Goal: Information Seeking & Learning: Check status

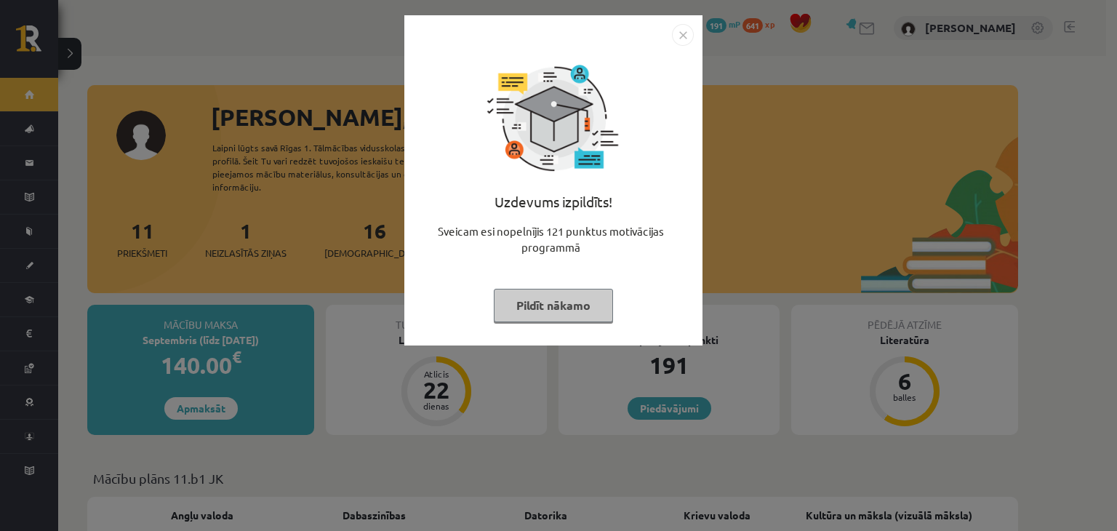
click at [598, 307] on button "Pildīt nākamo" at bounding box center [553, 305] width 119 height 33
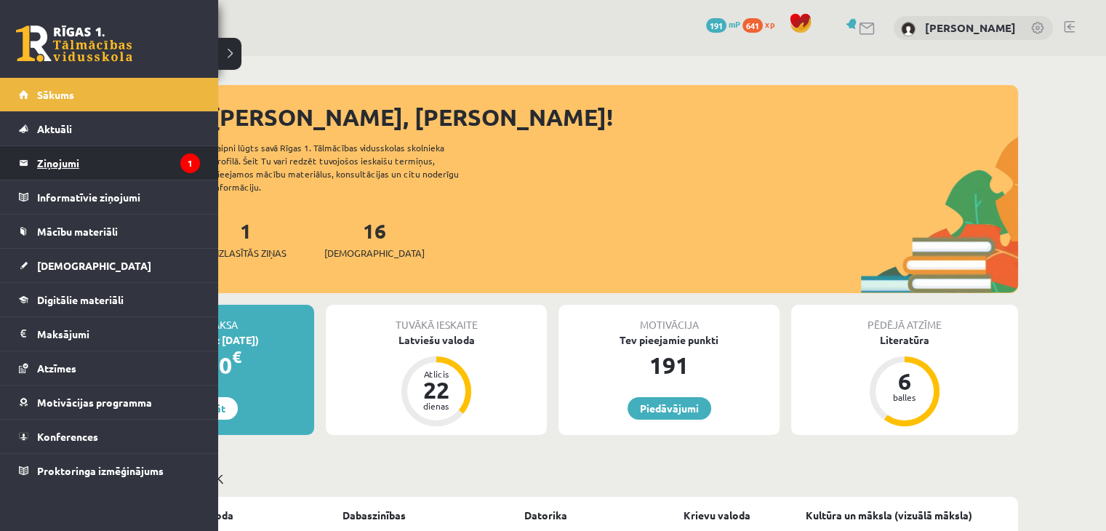
click at [73, 161] on legend "Ziņojumi 1" at bounding box center [118, 162] width 163 height 33
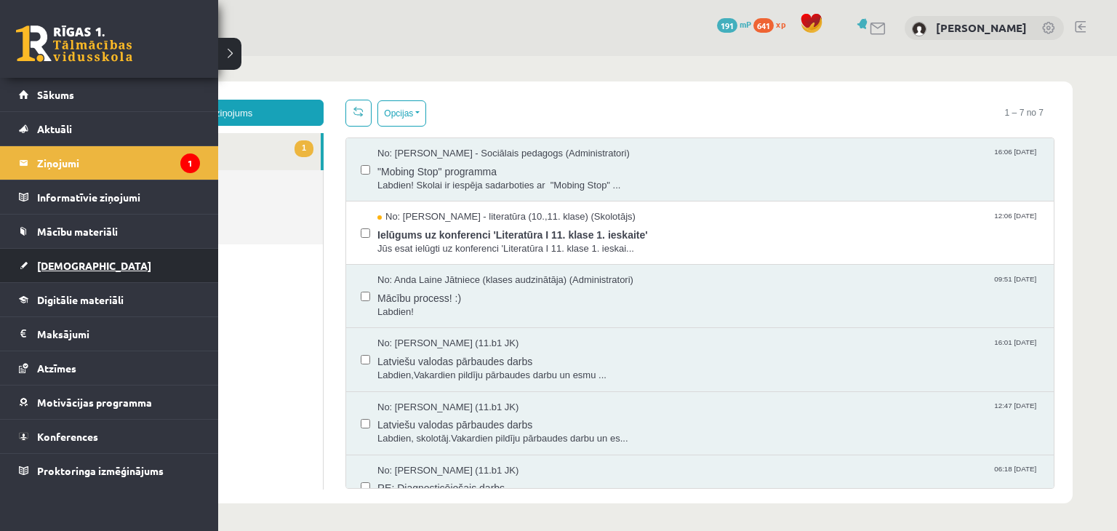
click at [72, 268] on span "[DEMOGRAPHIC_DATA]" at bounding box center [94, 265] width 114 height 13
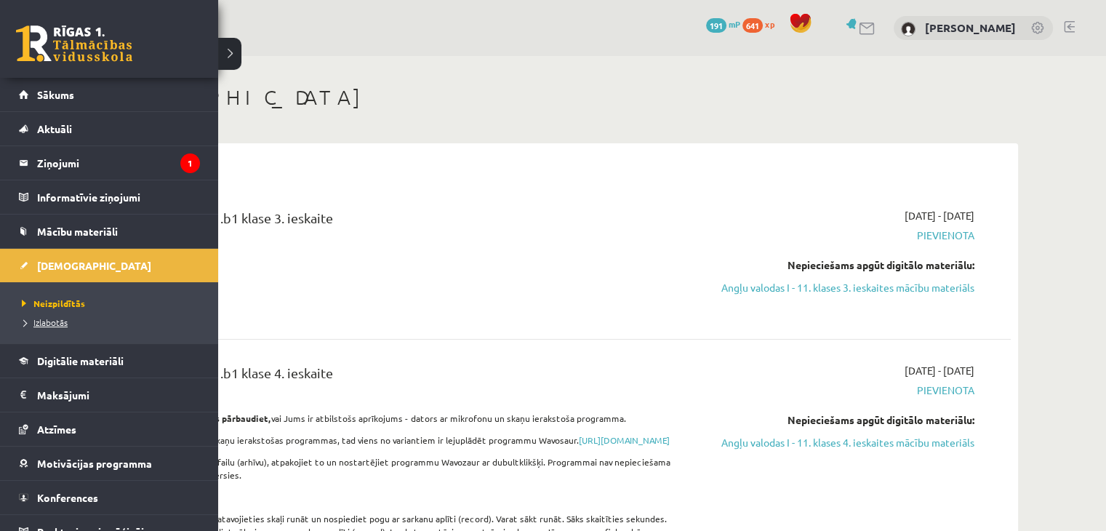
click at [71, 316] on link "Izlabotās" at bounding box center [110, 322] width 185 height 13
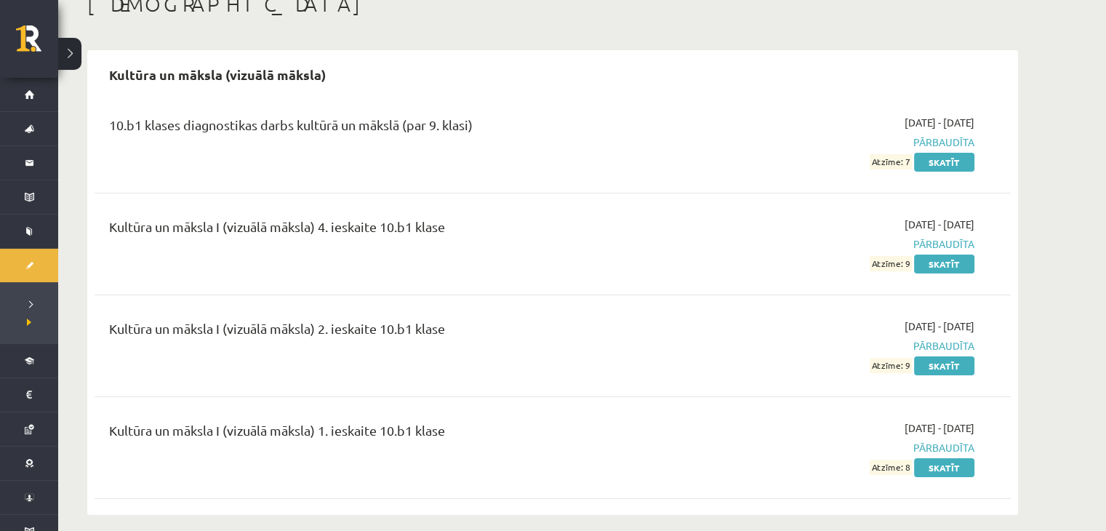
scroll to position [105, 0]
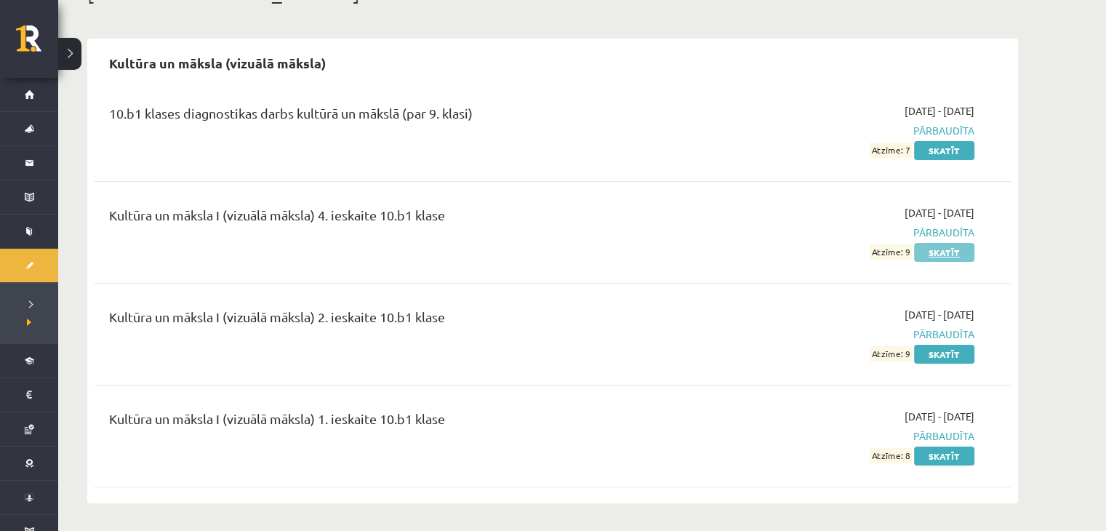
click at [947, 244] on link "Skatīt" at bounding box center [944, 252] width 60 height 19
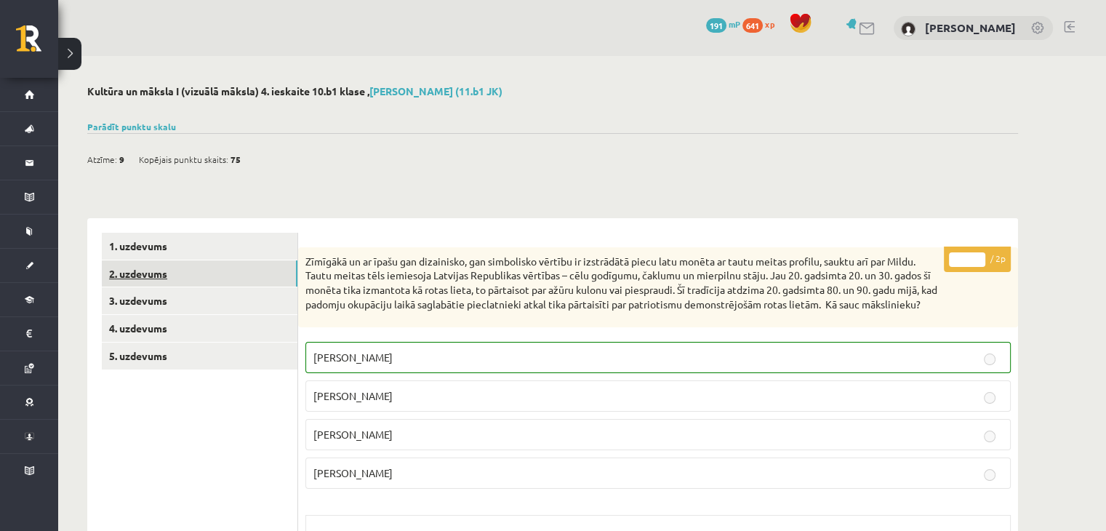
click at [174, 276] on link "2. uzdevums" at bounding box center [200, 273] width 196 height 27
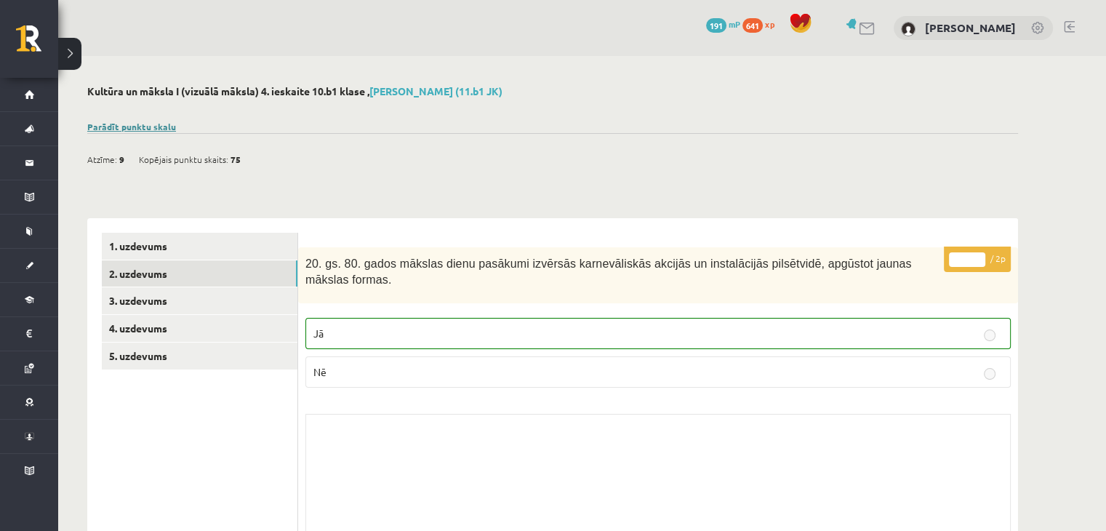
click at [116, 120] on div "Parādīt punktu skalu Atzīme No Līdz 1 0 16 2 17 24 3 25 33 4 34 41 5 42 49 6 50…" at bounding box center [552, 126] width 931 height 13
click at [116, 122] on link "Parādīt punktu skalu" at bounding box center [131, 127] width 89 height 12
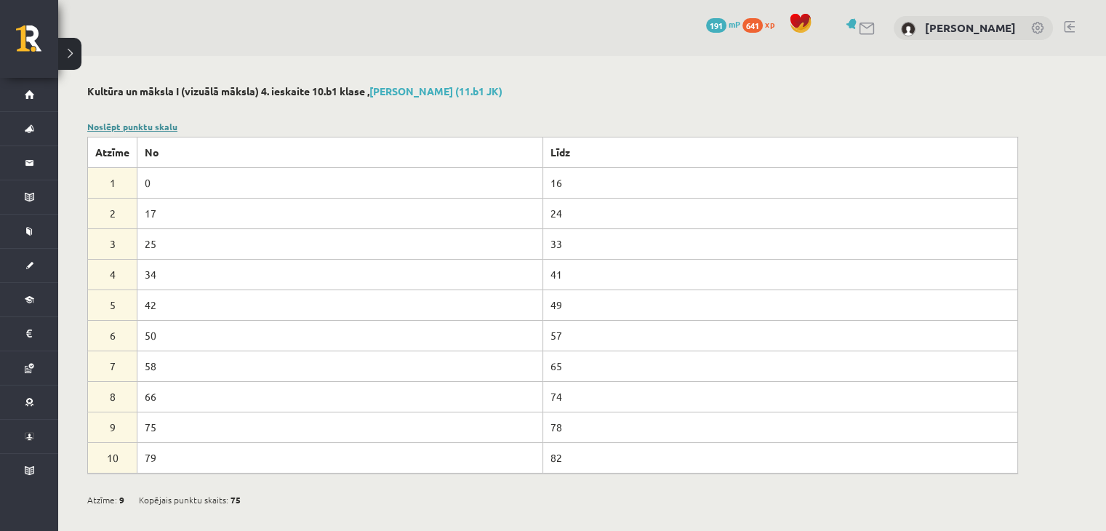
click at [116, 122] on link "Noslēpt punktu skalu" at bounding box center [132, 127] width 90 height 12
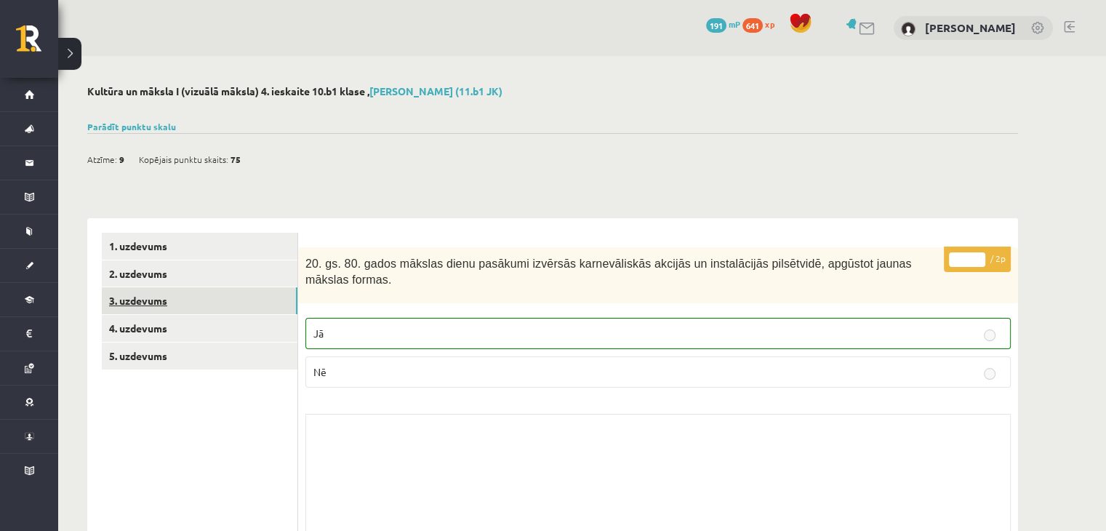
click at [219, 291] on link "3. uzdevums" at bounding box center [200, 300] width 196 height 27
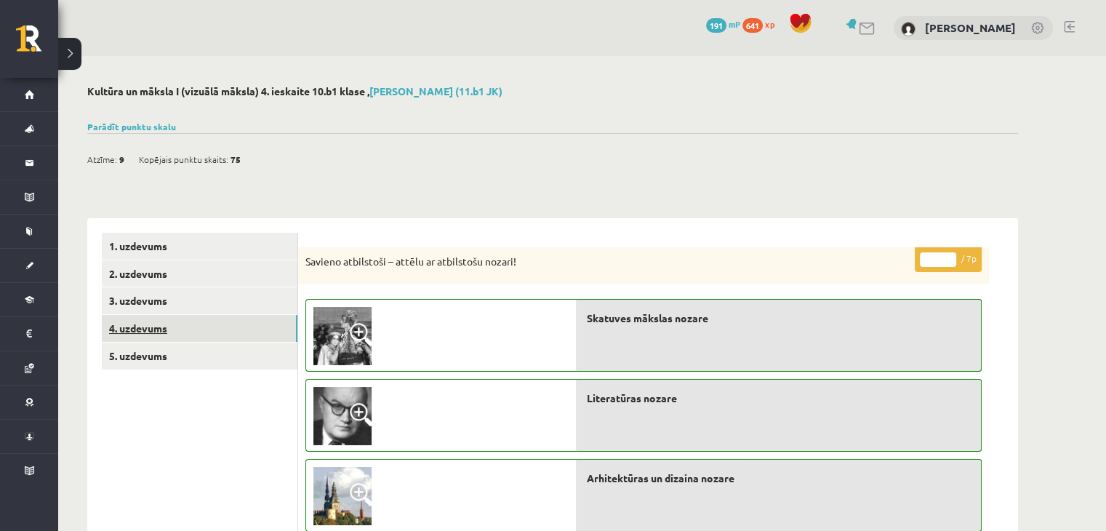
click at [206, 332] on link "4. uzdevums" at bounding box center [200, 328] width 196 height 27
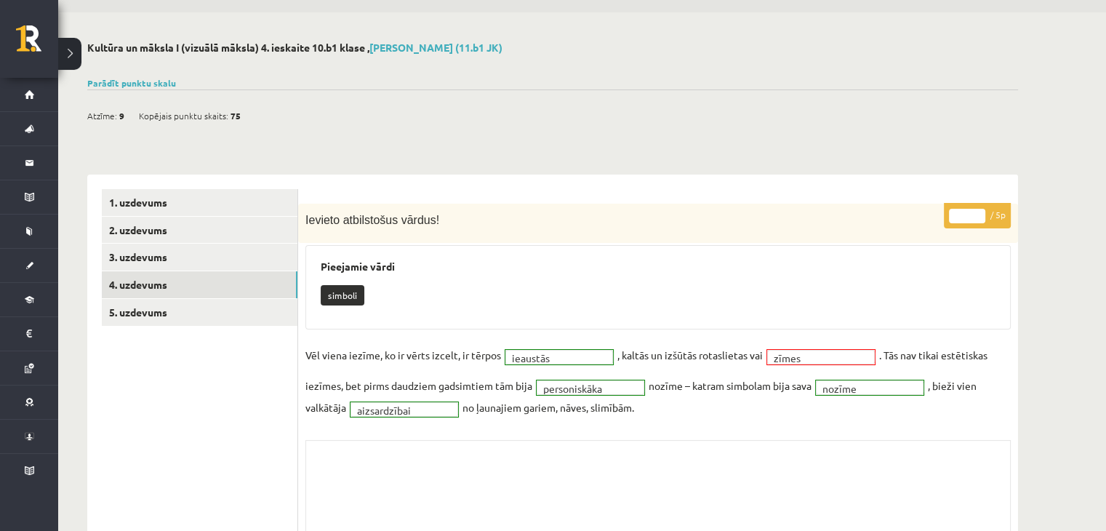
scroll to position [44, 0]
click at [174, 300] on link "5. uzdevums" at bounding box center [200, 312] width 196 height 27
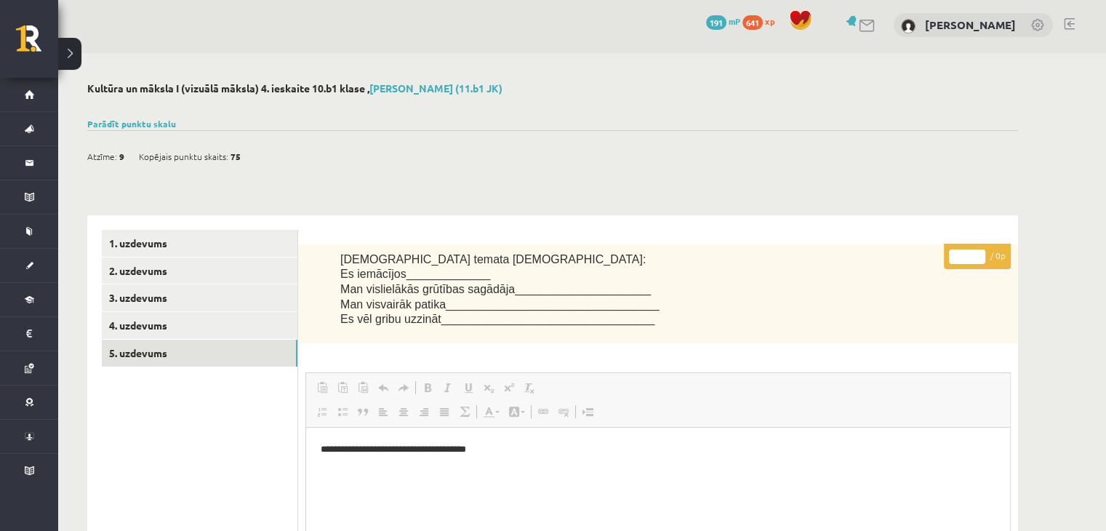
scroll to position [0, 0]
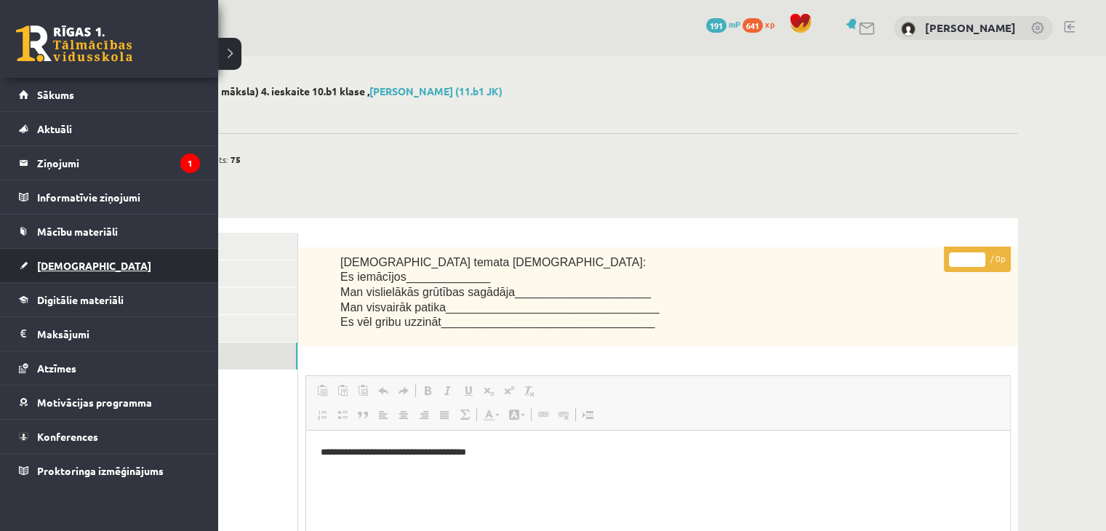
click at [90, 260] on link "[DEMOGRAPHIC_DATA]" at bounding box center [109, 265] width 181 height 33
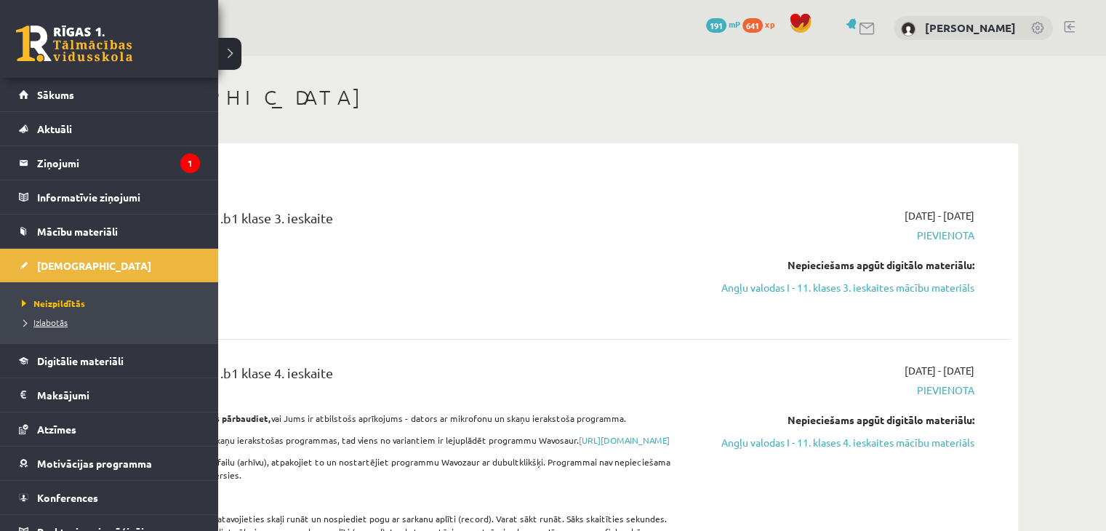
click at [60, 316] on link "Izlabotās" at bounding box center [110, 322] width 185 height 13
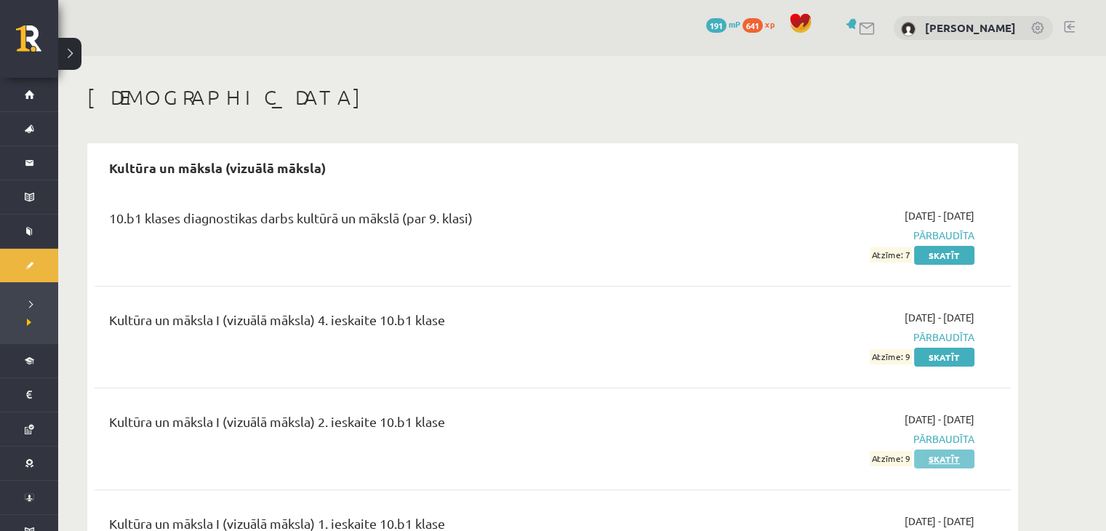
click at [931, 457] on link "Skatīt" at bounding box center [944, 458] width 60 height 19
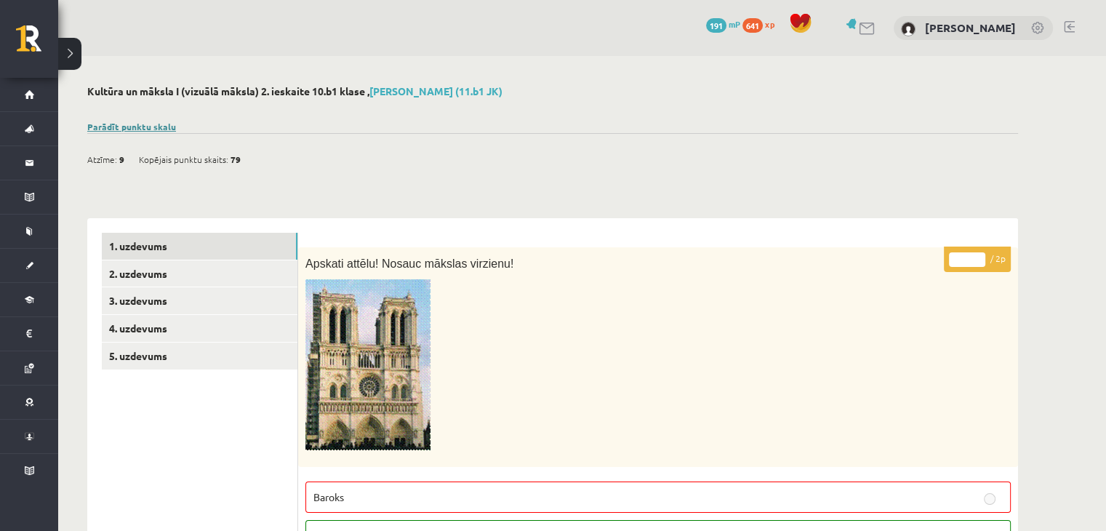
click at [146, 127] on link "Parādīt punktu skalu" at bounding box center [131, 127] width 89 height 12
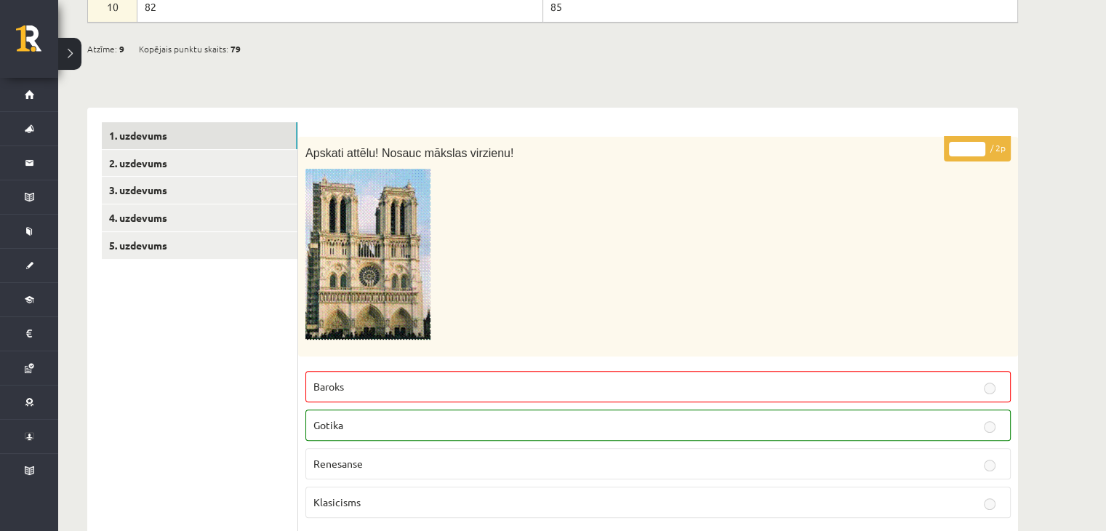
scroll to position [449, 0]
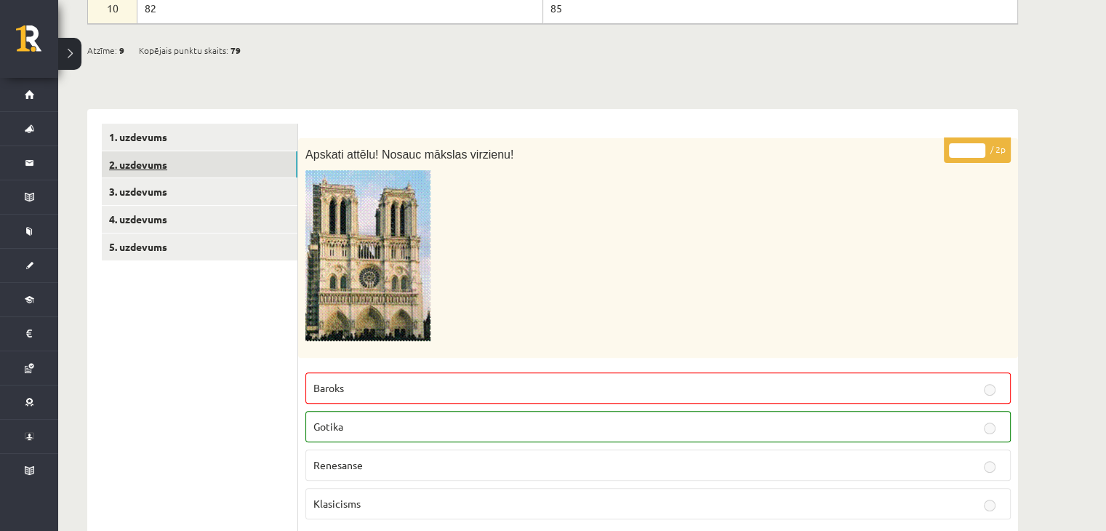
click at [155, 161] on link "2. uzdevums" at bounding box center [200, 164] width 196 height 27
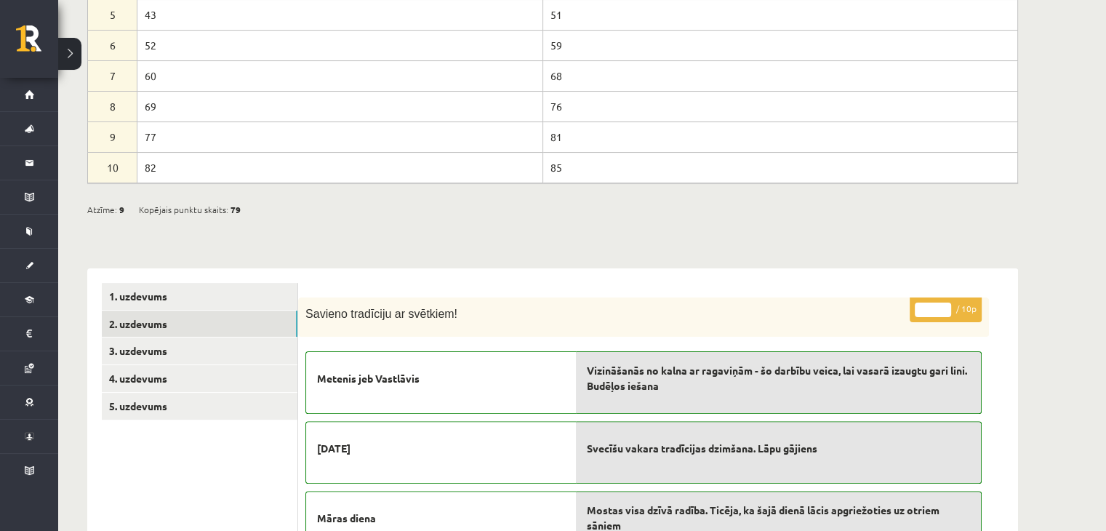
scroll to position [291, 0]
click at [177, 337] on link "3. uzdevums" at bounding box center [200, 350] width 196 height 27
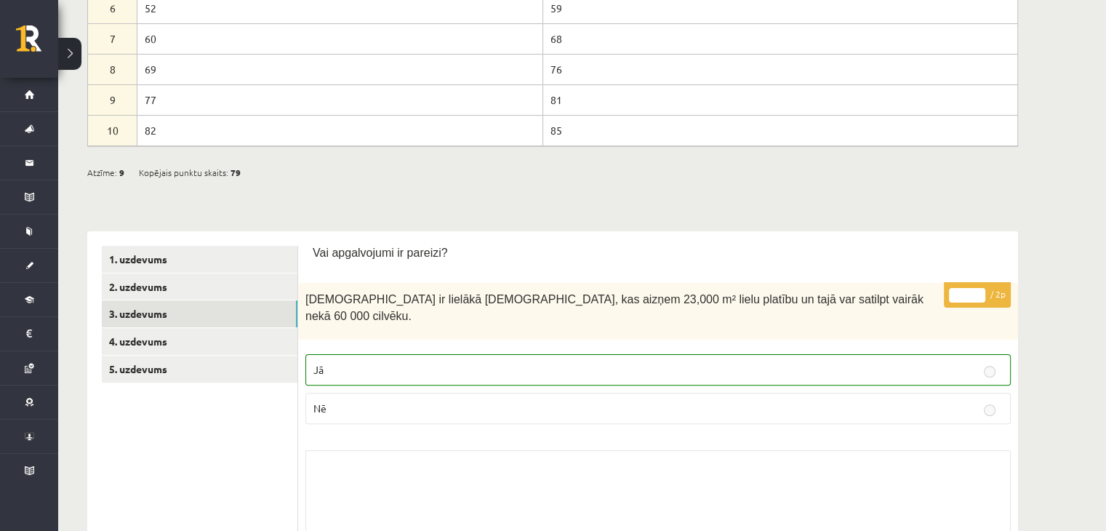
scroll to position [334, 0]
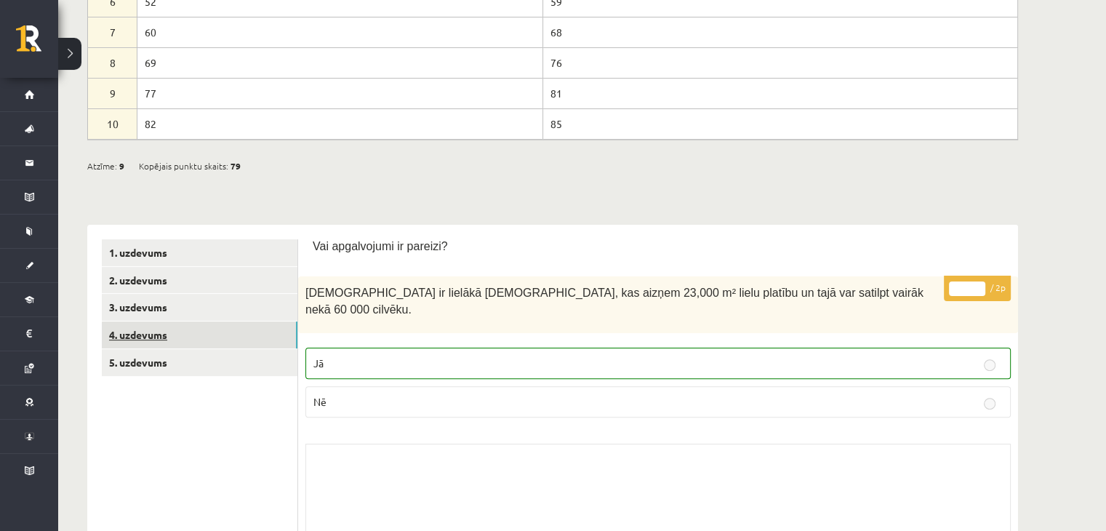
click at [222, 337] on link "4. uzdevums" at bounding box center [200, 334] width 196 height 27
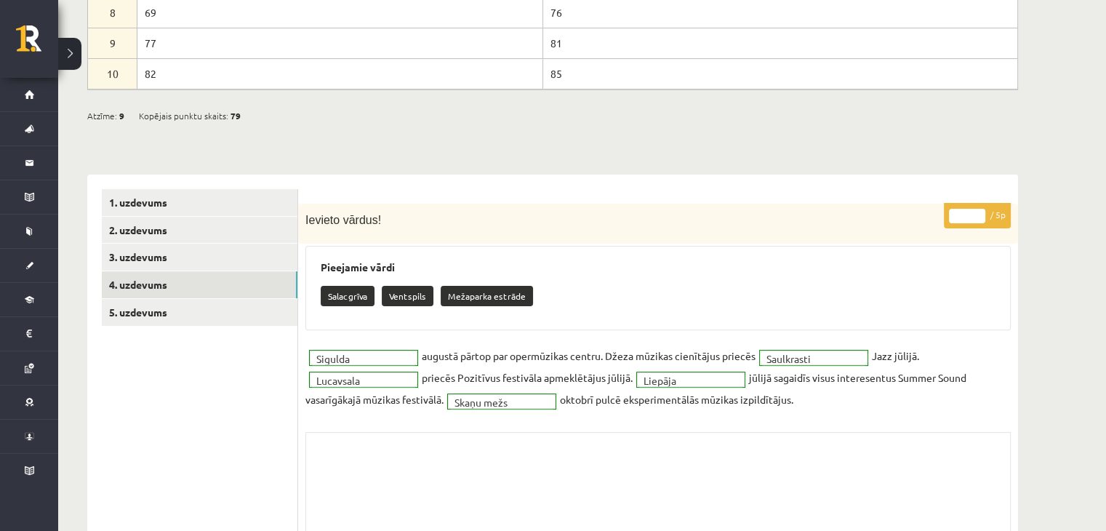
scroll to position [403, 0]
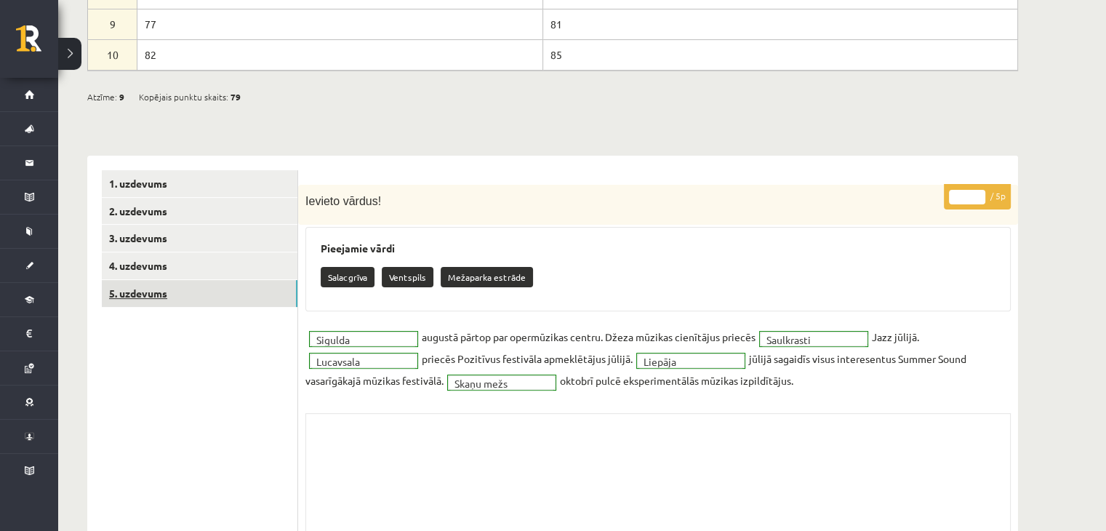
click at [185, 288] on link "5. uzdevums" at bounding box center [200, 293] width 196 height 27
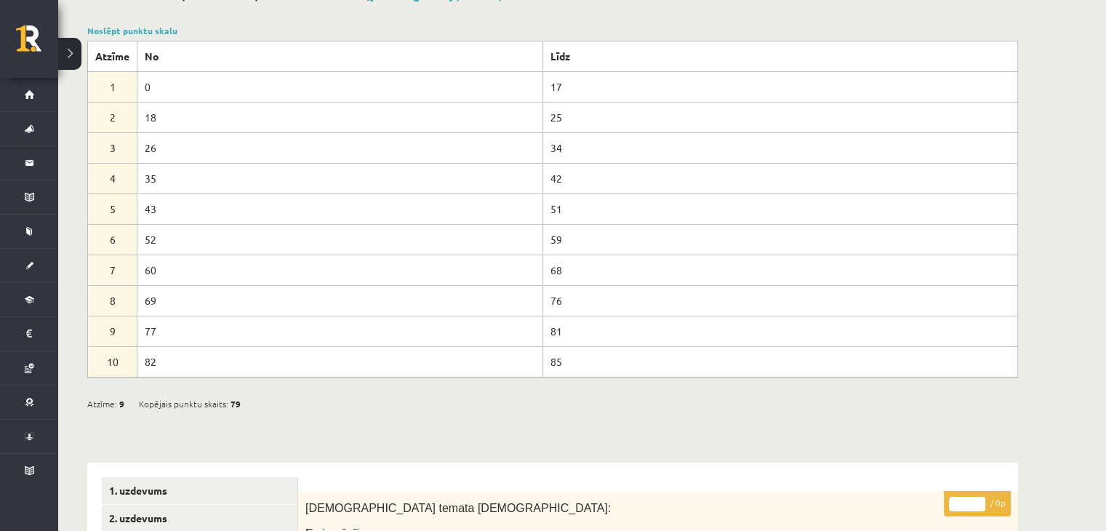
scroll to position [0, 0]
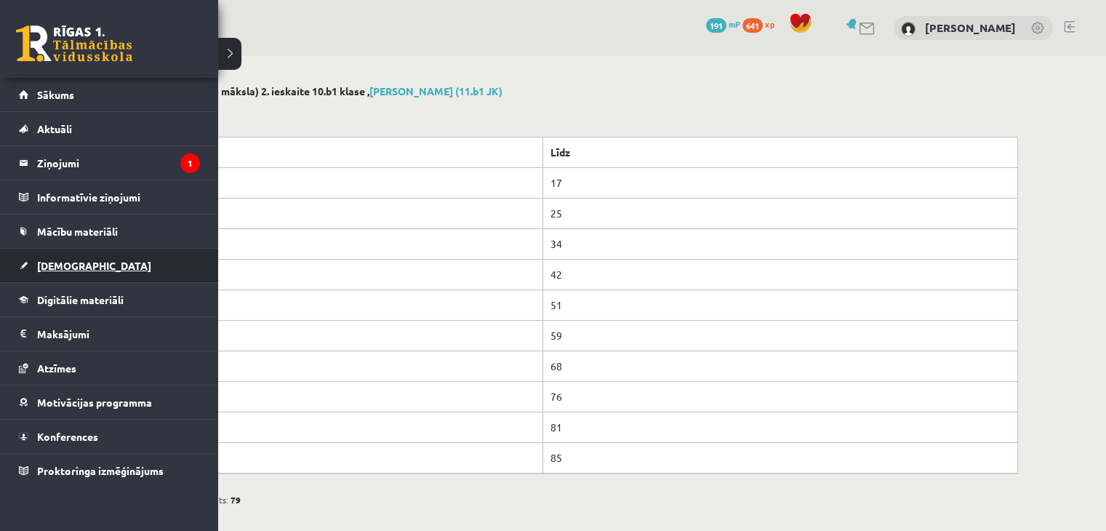
click at [90, 264] on link "[DEMOGRAPHIC_DATA]" at bounding box center [109, 265] width 181 height 33
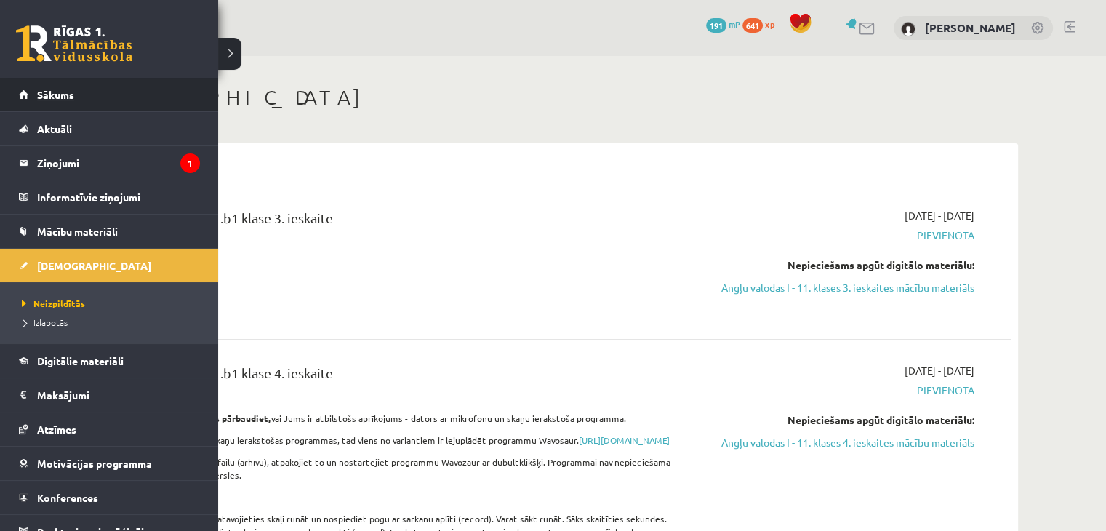
click at [57, 82] on link "Sākums" at bounding box center [109, 94] width 181 height 33
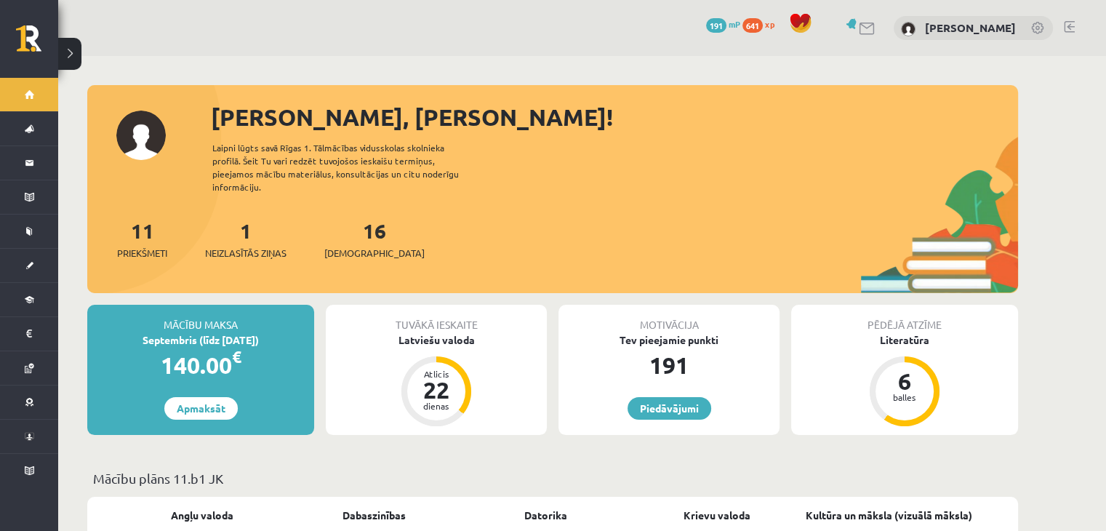
click at [876, 27] on link at bounding box center [867, 29] width 17 height 12
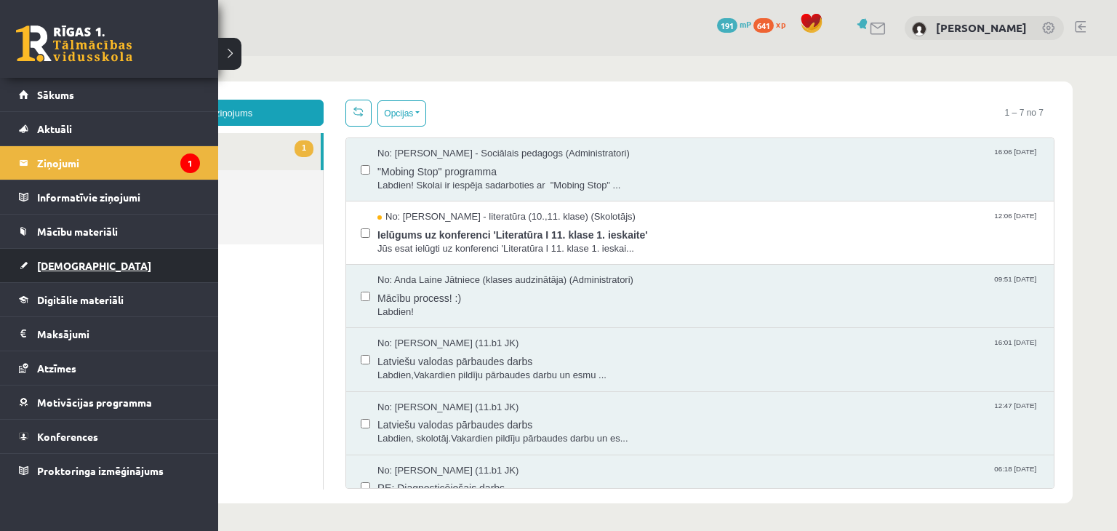
click at [89, 268] on link "[DEMOGRAPHIC_DATA]" at bounding box center [109, 265] width 181 height 33
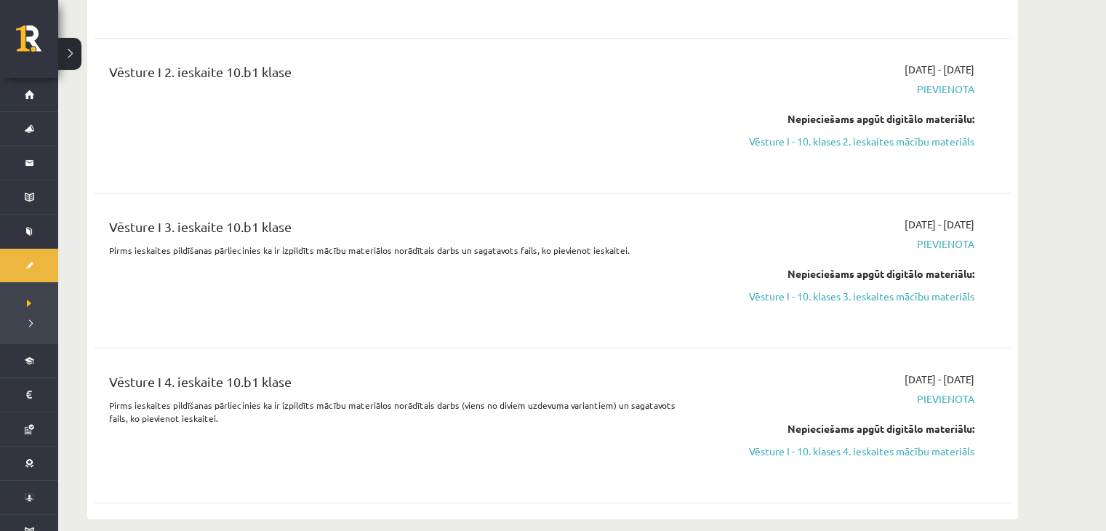
scroll to position [5264, 0]
